Goal: Task Accomplishment & Management: Manage account settings

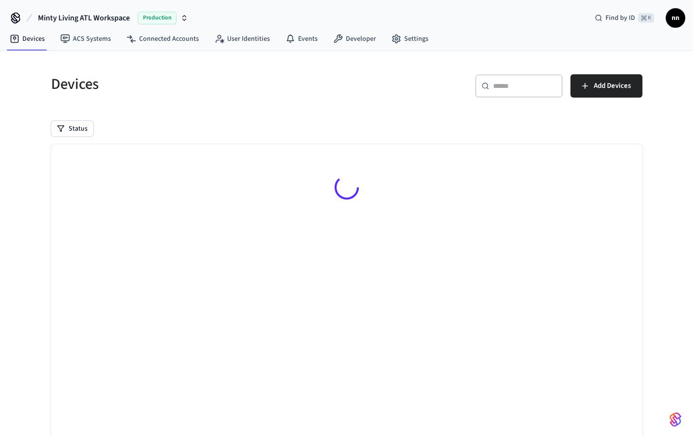
click at [504, 89] on input "text" at bounding box center [524, 86] width 63 height 10
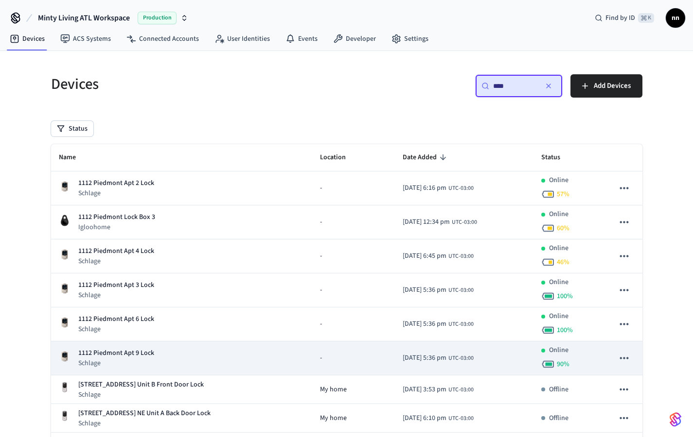
type input "****"
click at [173, 348] on div "1112 Piedmont Apt 9 Lock Schlage" at bounding box center [181, 358] width 245 height 20
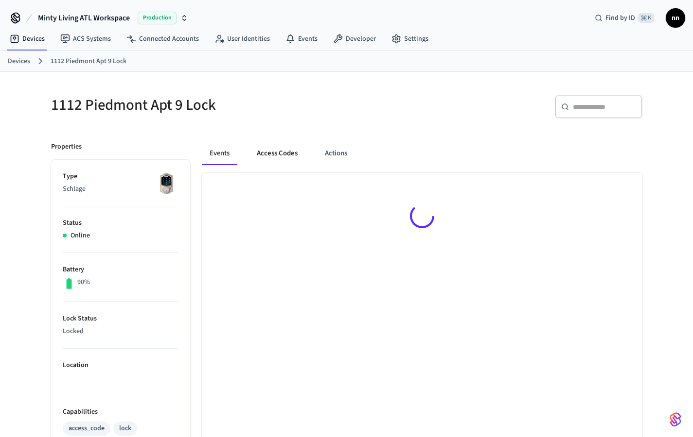
click at [283, 154] on button "Access Codes" at bounding box center [277, 153] width 56 height 23
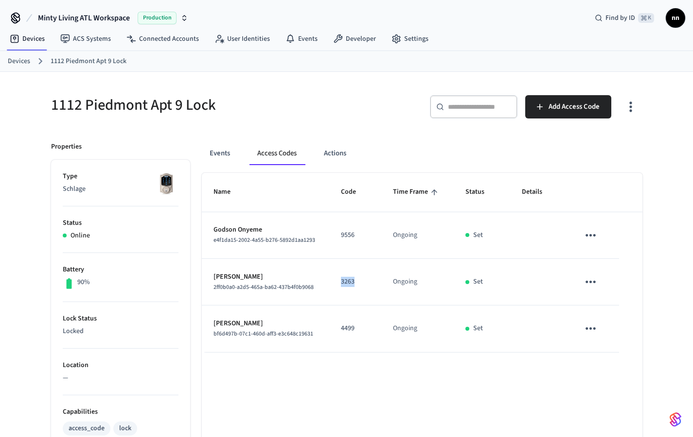
drag, startPoint x: 356, startPoint y: 280, endPoint x: 341, endPoint y: 280, distance: 15.1
click at [338, 281] on td "3263" at bounding box center [355, 282] width 52 height 47
copy p "3263"
click at [551, 108] on span "Add Access Code" at bounding box center [573, 107] width 51 height 13
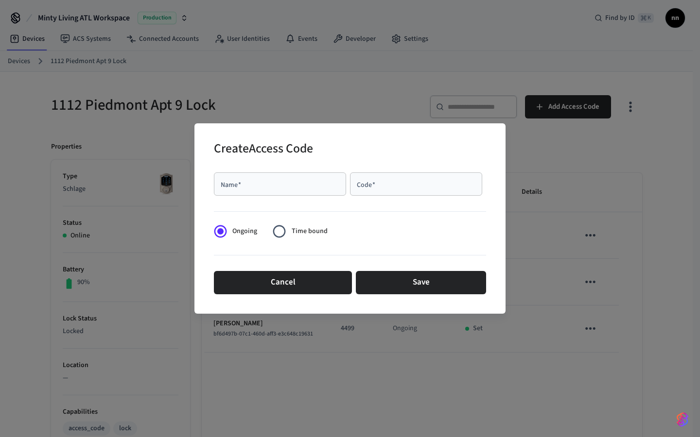
click at [301, 190] on div "Name   *" at bounding box center [280, 184] width 132 height 23
type input "****"
type input "*"
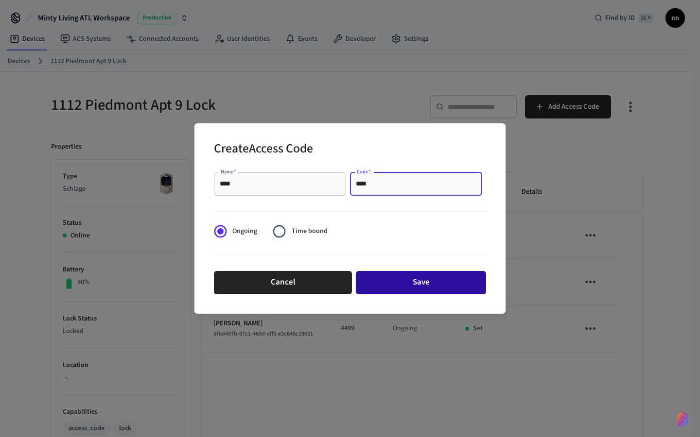
type input "****"
click at [415, 287] on button "Save" at bounding box center [421, 282] width 130 height 23
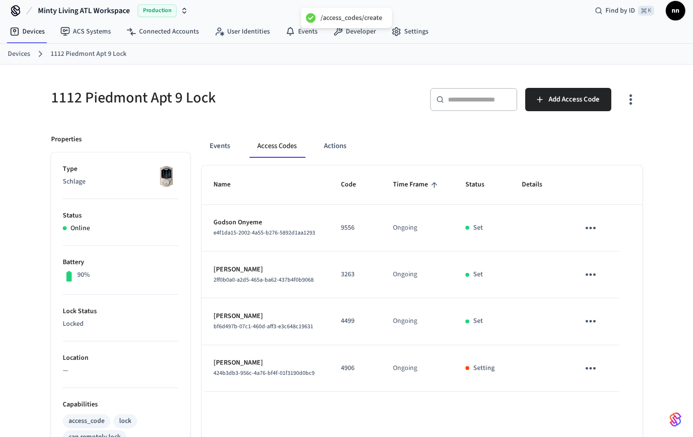
scroll to position [13, 0]
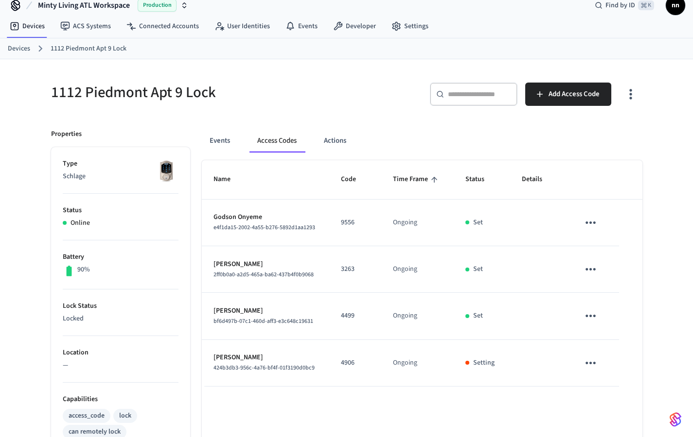
click at [591, 272] on icon "sticky table" at bounding box center [590, 269] width 15 height 15
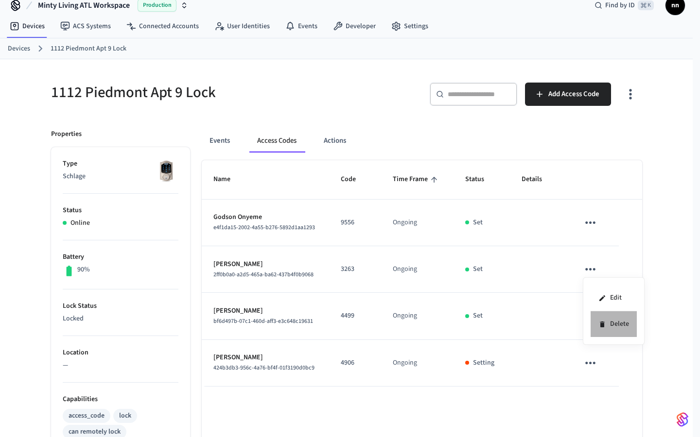
click at [612, 327] on li "Delete" at bounding box center [614, 325] width 46 height 26
